Goal: Register for event/course

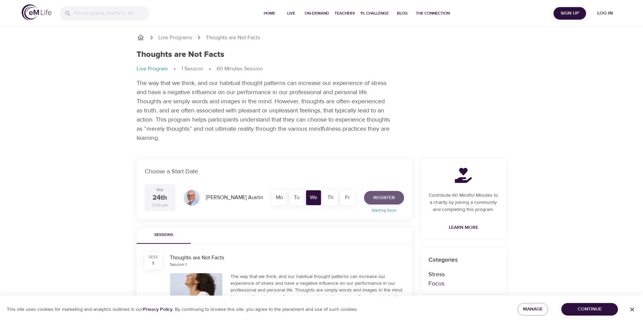
click at [387, 198] on span "Register" at bounding box center [384, 198] width 22 height 8
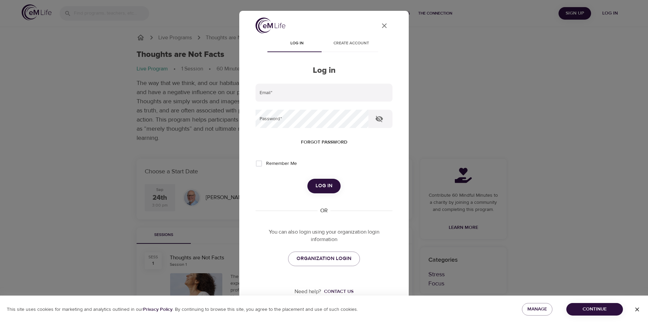
click at [382, 24] on icon "close" at bounding box center [384, 25] width 5 height 5
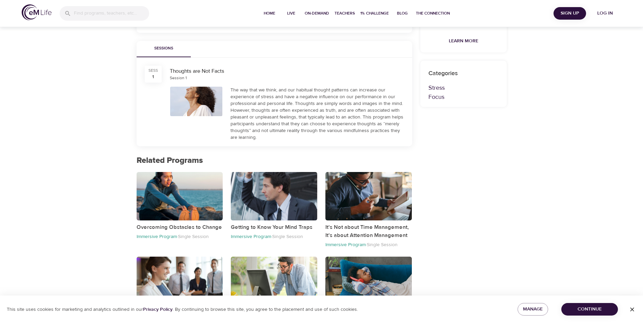
scroll to position [209, 0]
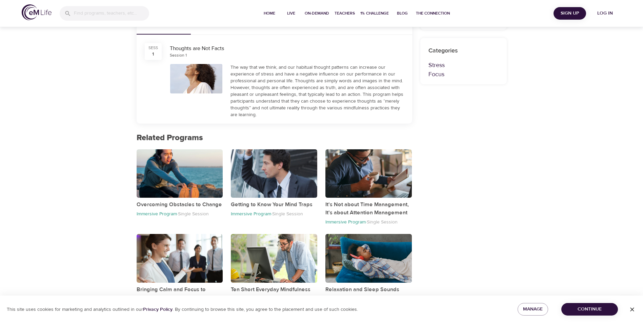
click at [589, 307] on span "Continue" at bounding box center [590, 309] width 46 height 8
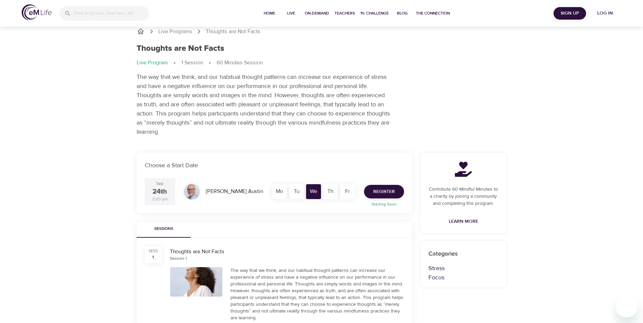
scroll to position [0, 0]
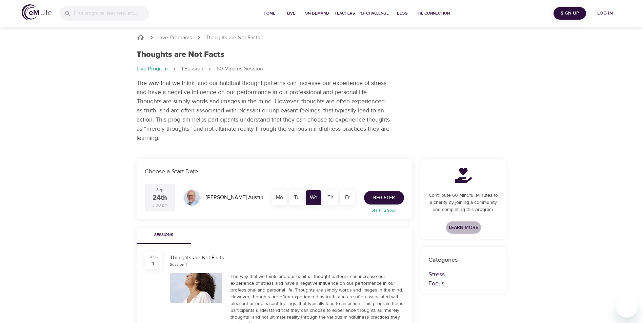
click at [462, 226] on span "Learn More" at bounding box center [463, 228] width 29 height 8
click at [392, 200] on span "Register" at bounding box center [384, 198] width 22 height 8
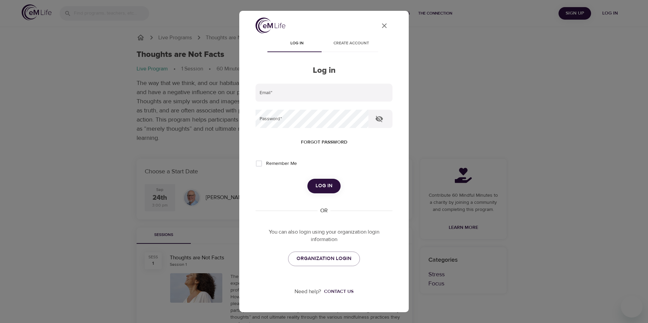
click at [352, 41] on span "Create account" at bounding box center [351, 43] width 46 height 7
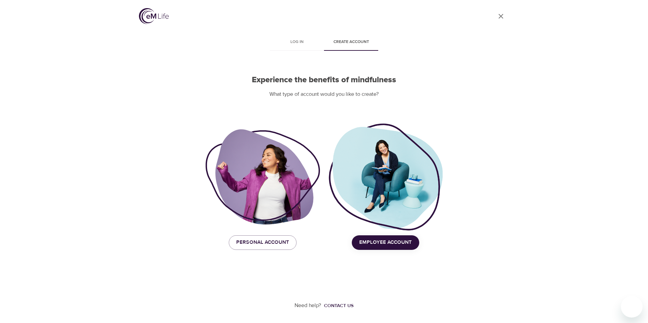
click at [388, 238] on span "Employee Account" at bounding box center [385, 242] width 53 height 9
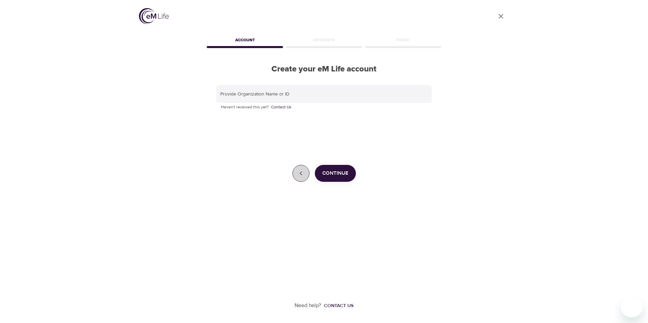
click at [296, 176] on button "button" at bounding box center [300, 173] width 17 height 17
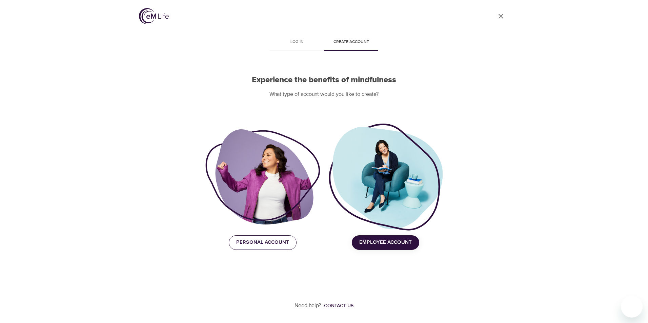
click at [262, 248] on button "Personal Account" at bounding box center [263, 242] width 68 height 14
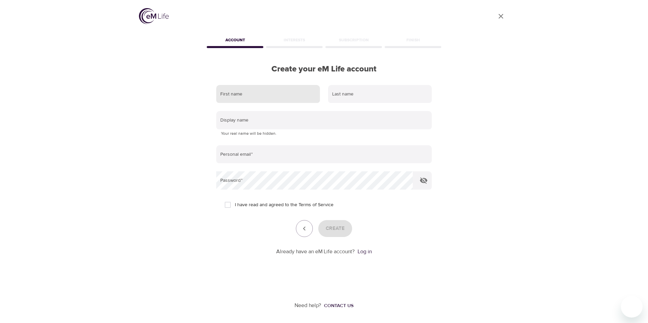
click at [248, 95] on input "text" at bounding box center [268, 94] width 104 height 18
type input "Amber"
type input "[PERSON_NAME]"
type input "[EMAIL_ADDRESS][DOMAIN_NAME]"
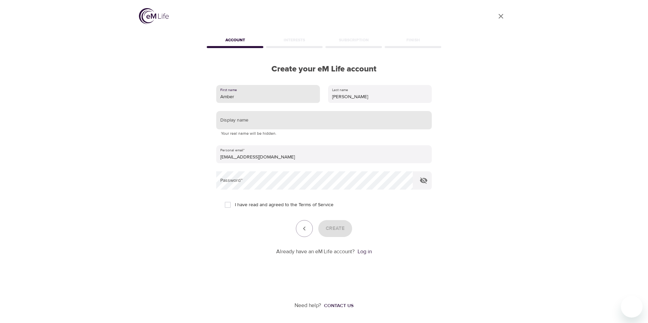
click at [259, 123] on input "text" at bounding box center [323, 120] width 215 height 18
type input "Amber"
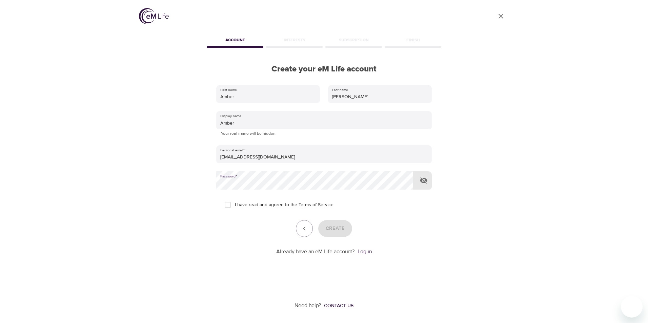
click at [228, 205] on input "I have read and agreed to the Terms of Service" at bounding box center [228, 205] width 14 height 14
checkbox input "true"
click at [339, 229] on span "Create" at bounding box center [335, 228] width 19 height 9
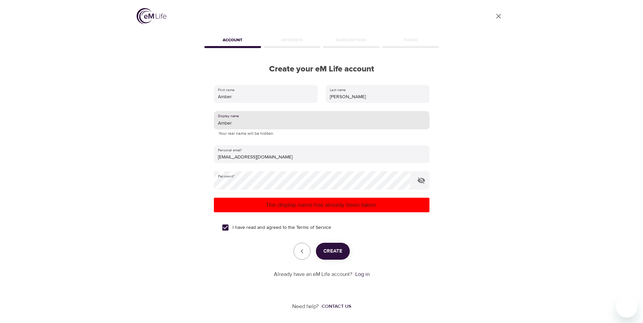
click at [242, 125] on input "Amber" at bounding box center [321, 120] width 215 height 18
type input "[PERSON_NAME]"
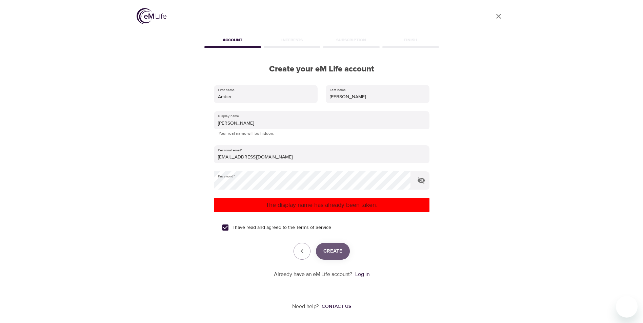
click at [334, 250] on span "Create" at bounding box center [332, 251] width 19 height 9
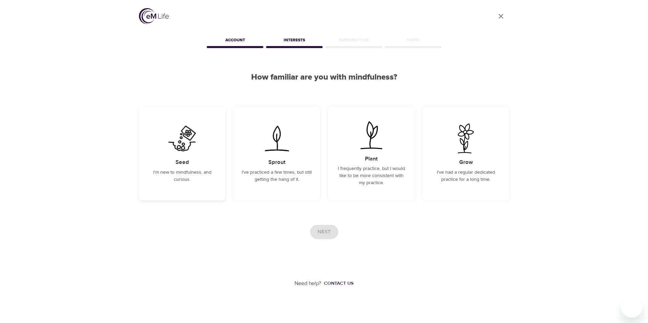
click at [181, 139] on img at bounding box center [182, 139] width 34 height 30
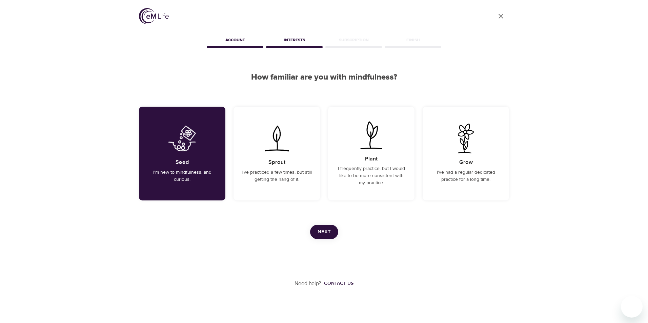
click at [332, 234] on button "Next" at bounding box center [324, 232] width 28 height 14
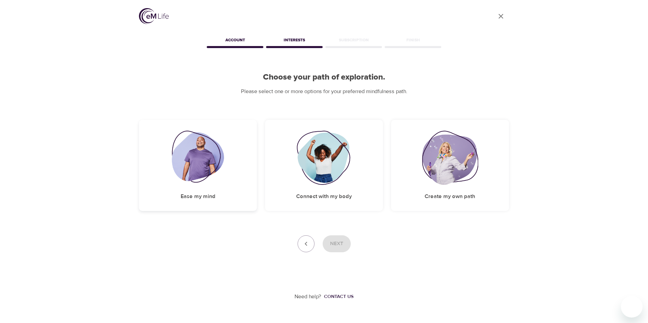
click at [199, 152] on img at bounding box center [198, 158] width 53 height 54
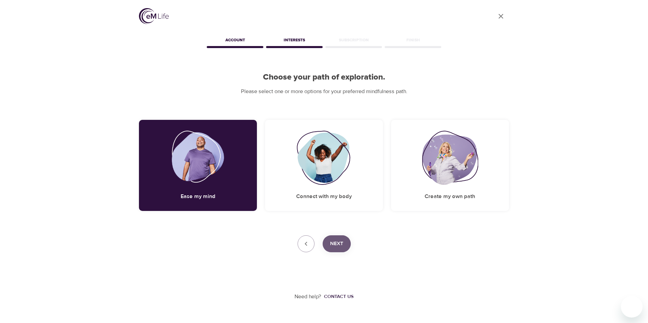
click at [342, 243] on span "Next" at bounding box center [336, 244] width 13 height 9
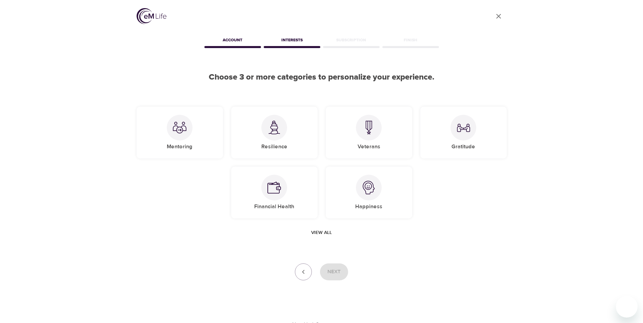
click at [316, 232] on span "View all" at bounding box center [321, 233] width 21 height 8
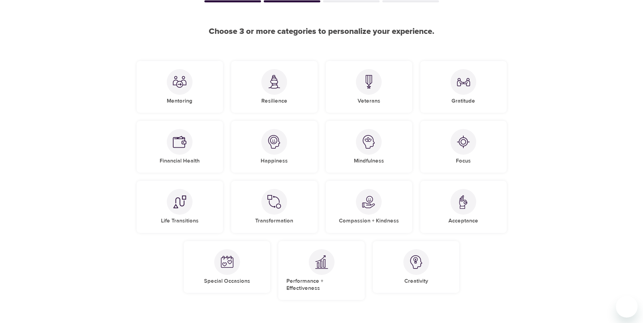
scroll to position [34, 0]
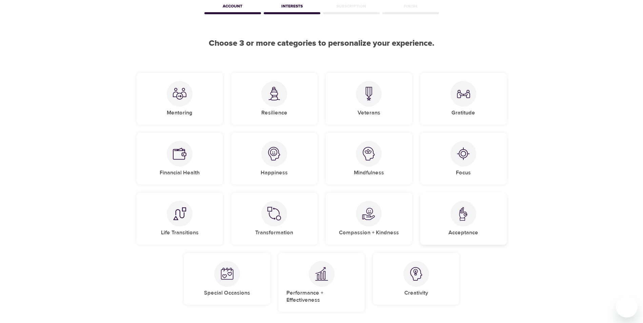
click at [463, 217] on img at bounding box center [463, 214] width 14 height 14
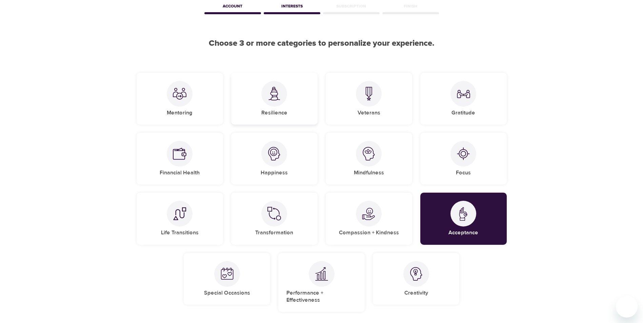
click at [273, 101] on div at bounding box center [274, 94] width 26 height 26
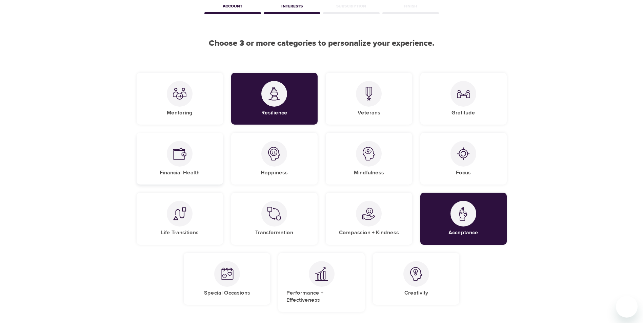
click at [185, 158] on img at bounding box center [180, 154] width 14 height 14
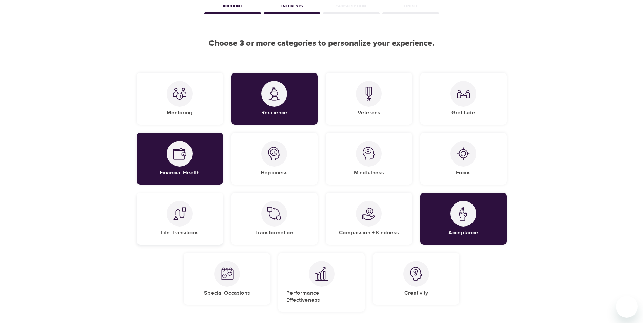
click at [184, 215] on img at bounding box center [180, 214] width 14 height 14
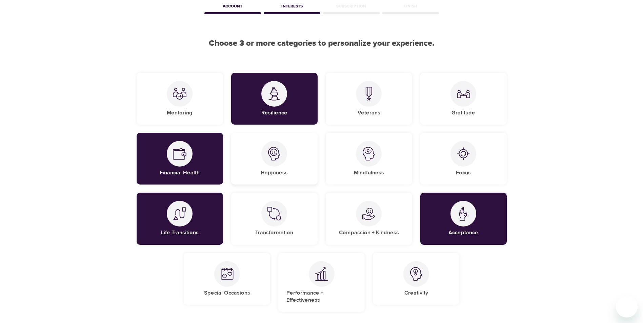
click at [273, 156] on img at bounding box center [274, 154] width 14 height 14
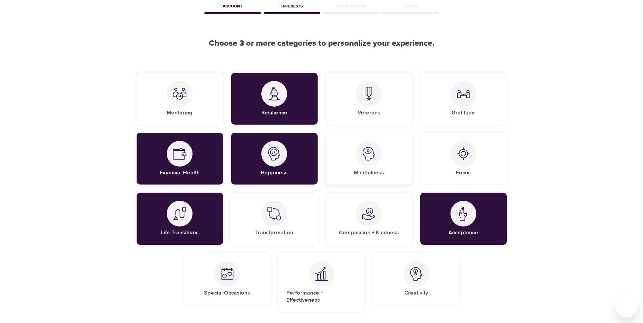
click at [378, 158] on div at bounding box center [369, 154] width 26 height 26
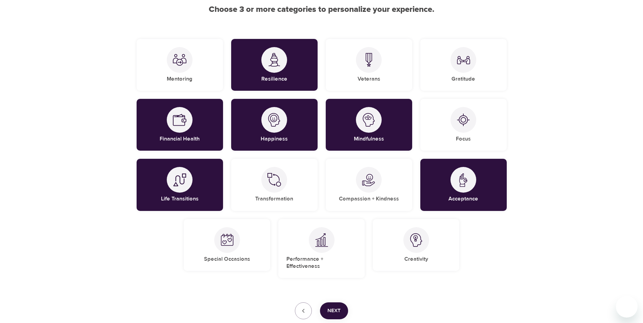
scroll to position [102, 0]
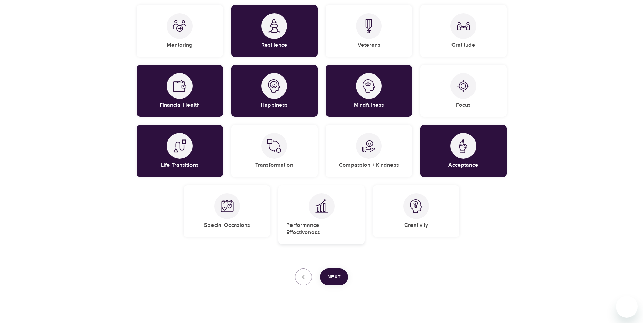
click at [322, 197] on div at bounding box center [322, 206] width 26 height 26
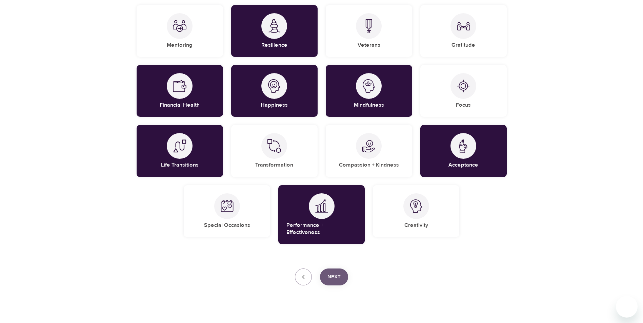
click at [333, 273] on span "Next" at bounding box center [333, 277] width 13 height 9
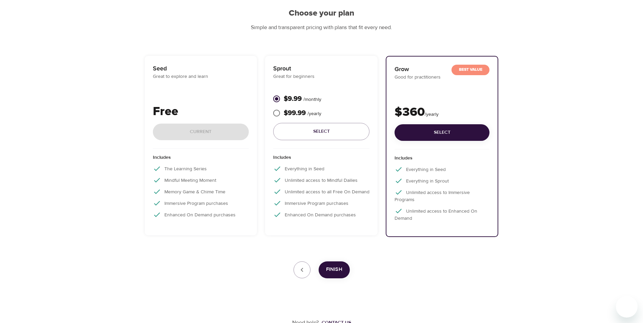
click at [193, 135] on div "Free Current" at bounding box center [201, 126] width 96 height 46
click at [206, 94] on div "Seed Great to explore and learn Free Current" at bounding box center [201, 106] width 96 height 85
click at [218, 220] on div "Includes The Learning Series Mindful Meeting Moment Memory Game & Chime Time Im…" at bounding box center [201, 188] width 96 height 79
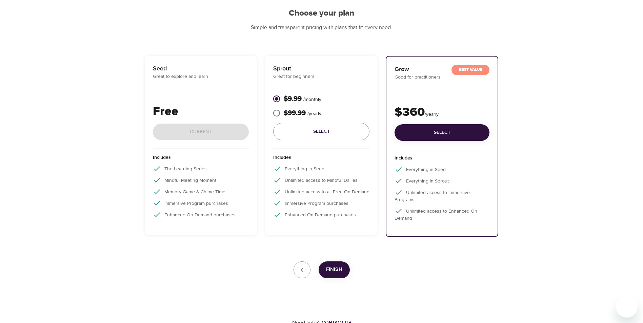
click at [300, 223] on div "Includes Everything in Seed Unlimited access to Mindful Dailies Unlimited acces…" at bounding box center [321, 188] width 96 height 79
click at [333, 272] on span "Finish" at bounding box center [334, 269] width 16 height 9
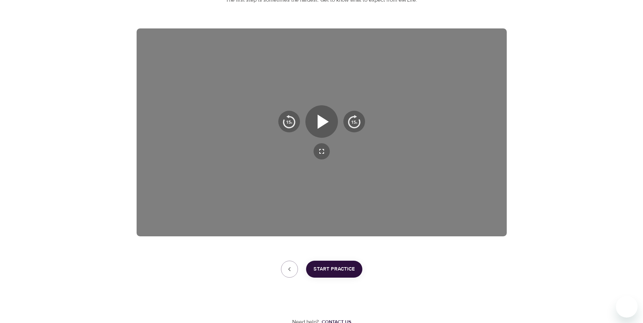
scroll to position [95, 0]
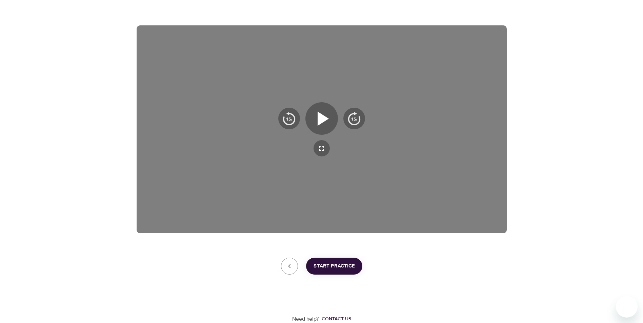
click at [336, 267] on span "Start Practice" at bounding box center [333, 266] width 41 height 9
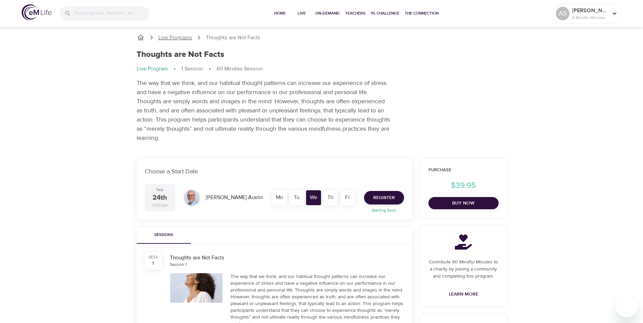
click at [181, 36] on p "Live Programs" at bounding box center [175, 38] width 34 height 8
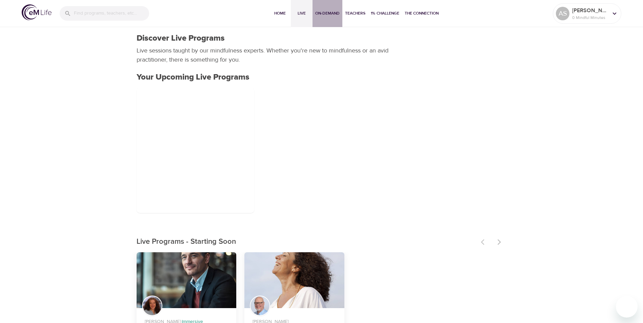
click at [323, 12] on span "On-Demand" at bounding box center [327, 13] width 24 height 7
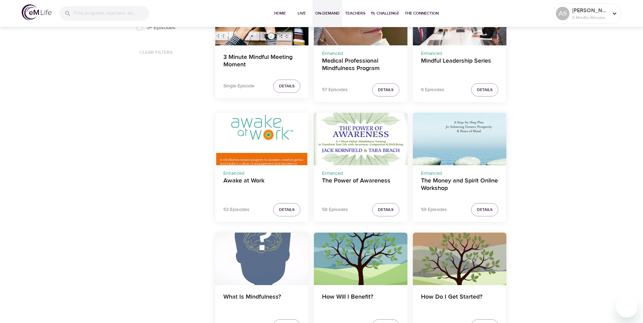
scroll to position [373, 0]
